Goal: Information Seeking & Learning: Understand process/instructions

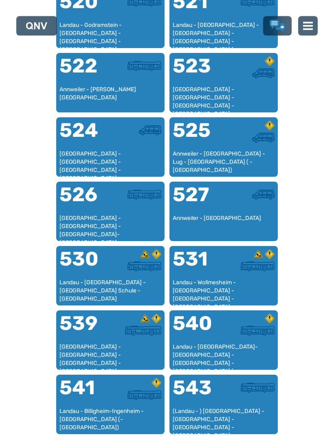
scroll to position [615, 0]
click at [248, 335] on img at bounding box center [258, 331] width 34 height 10
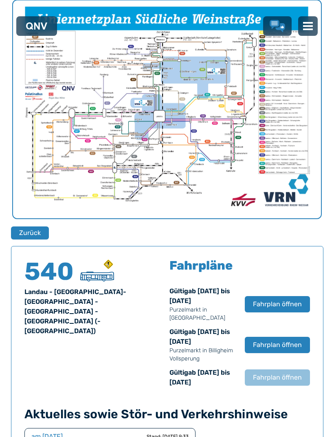
scroll to position [313, 0]
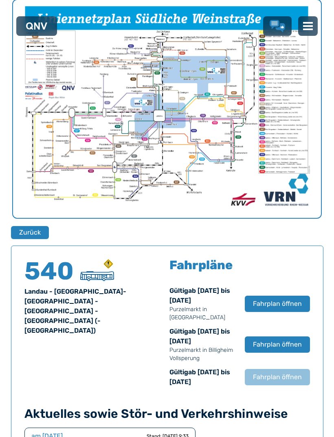
click at [278, 373] on span "Fahrplan öffnen" at bounding box center [277, 378] width 49 height 10
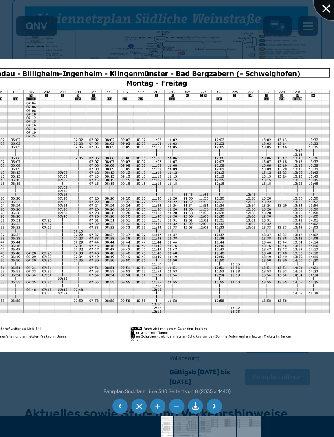
click at [328, 8] on div at bounding box center [334, 0] width 41 height 41
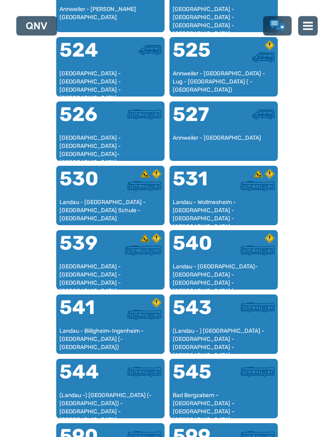
scroll to position [695, 0]
click at [123, 331] on div "Landau - Billigheim-Ingenheim - [GEOGRAPHIC_DATA] (- [GEOGRAPHIC_DATA])" at bounding box center [111, 339] width 102 height 24
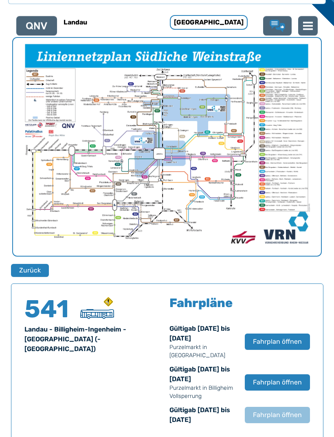
scroll to position [537, 0]
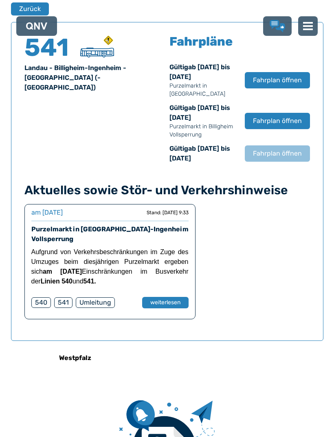
click at [285, 149] on span "Fahrplan öffnen" at bounding box center [277, 154] width 49 height 10
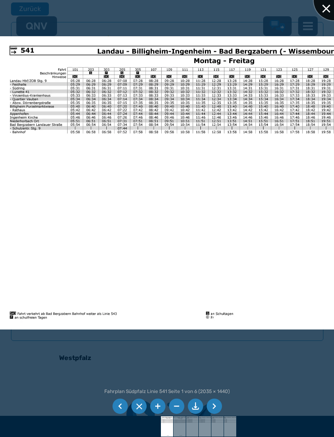
click at [322, 13] on div at bounding box center [334, 0] width 41 height 41
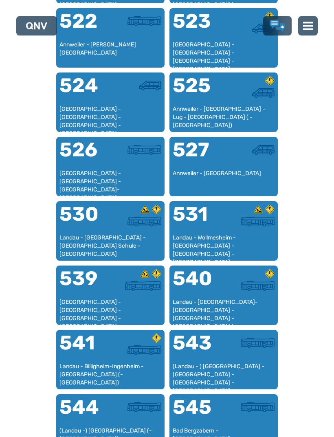
scroll to position [660, 0]
click at [232, 313] on div "Landau - [GEOGRAPHIC_DATA]-[GEOGRAPHIC_DATA] - [GEOGRAPHIC_DATA] - [GEOGRAPHIC_…" at bounding box center [224, 310] width 102 height 24
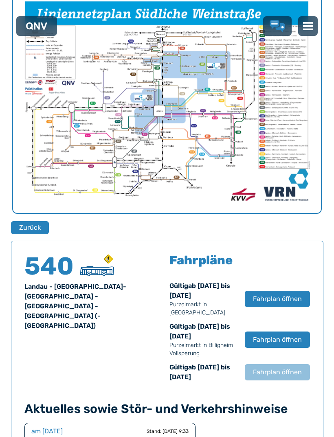
scroll to position [537, 0]
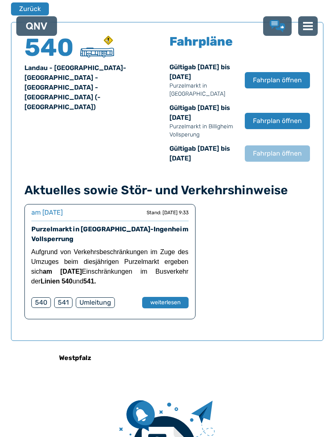
click at [284, 149] on span "Fahrplan öffnen" at bounding box center [277, 154] width 49 height 10
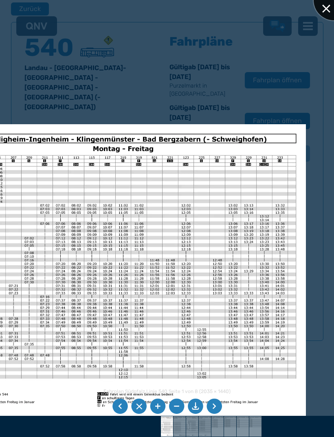
click at [324, 13] on div at bounding box center [334, 0] width 41 height 41
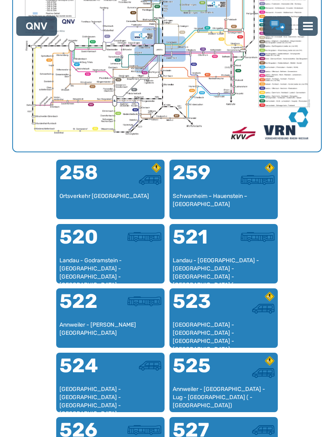
scroll to position [251, 0]
